Goal: Register for event/course

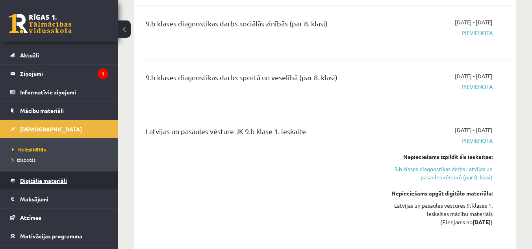
scroll to position [48, 0]
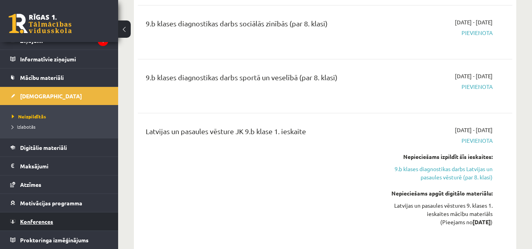
click at [50, 217] on link "Konferences" at bounding box center [59, 222] width 98 height 18
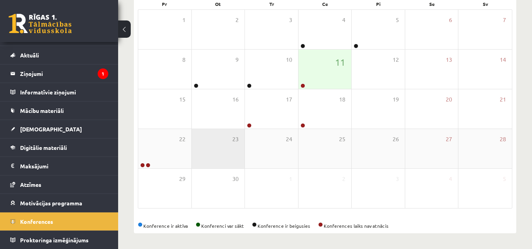
scroll to position [127, 0]
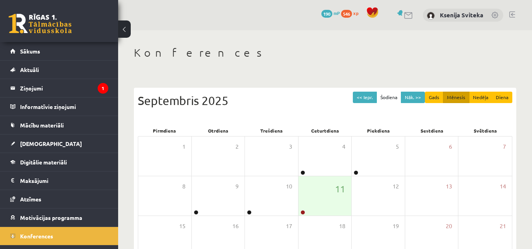
scroll to position [124, 0]
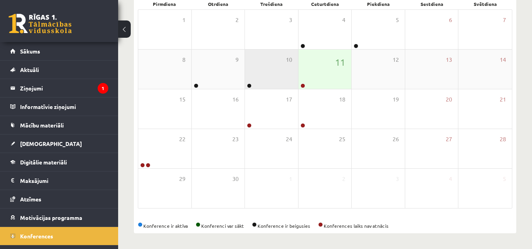
scroll to position [127, 0]
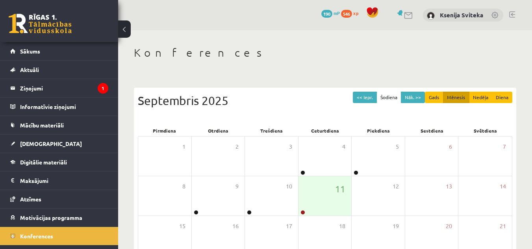
scroll to position [124, 0]
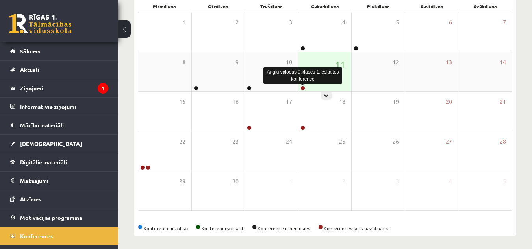
click at [302, 89] on link at bounding box center [303, 88] width 5 height 5
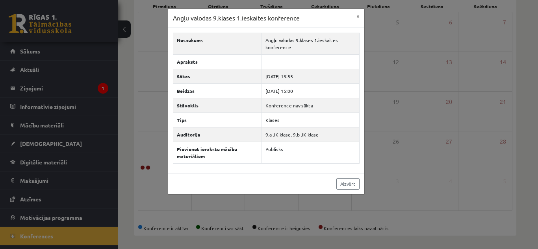
click at [396, 98] on div "Angļu valodas 9.klases 1.ieskaites konference × Nosaukums Angļu valodas 9.klase…" at bounding box center [269, 124] width 538 height 249
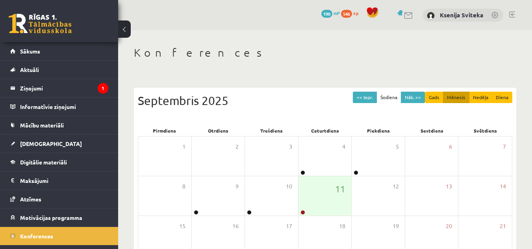
scroll to position [124, 0]
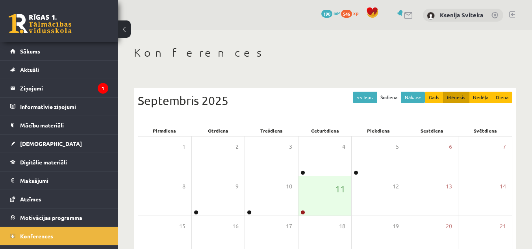
scroll to position [124, 0]
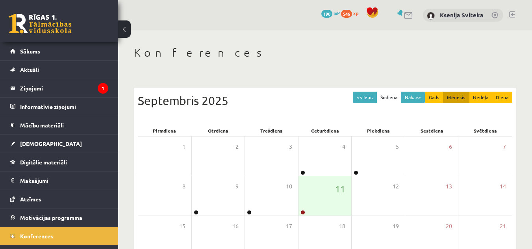
scroll to position [124, 0]
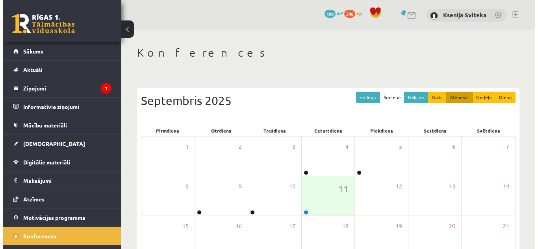
scroll to position [124, 0]
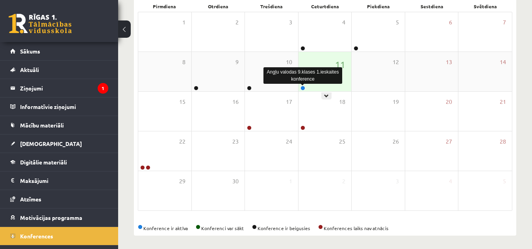
click at [303, 88] on link at bounding box center [303, 88] width 5 height 5
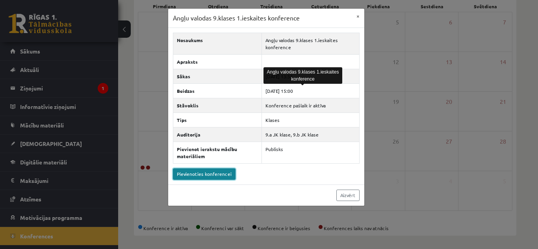
click at [206, 176] on link "Pievienoties konferencei" at bounding box center [204, 174] width 63 height 11
